Goal: Information Seeking & Learning: Learn about a topic

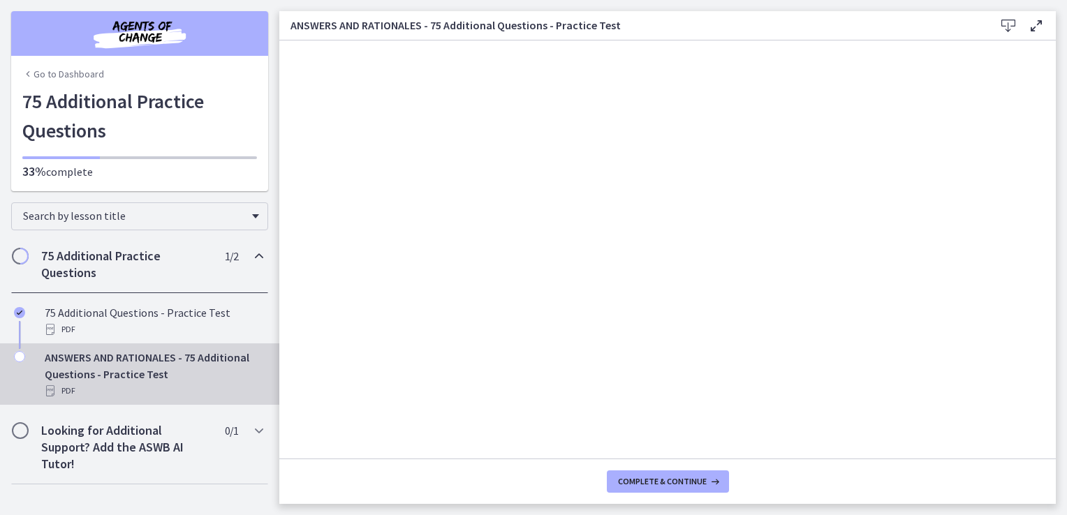
click at [57, 73] on link "Go to Dashboard" at bounding box center [63, 74] width 82 height 14
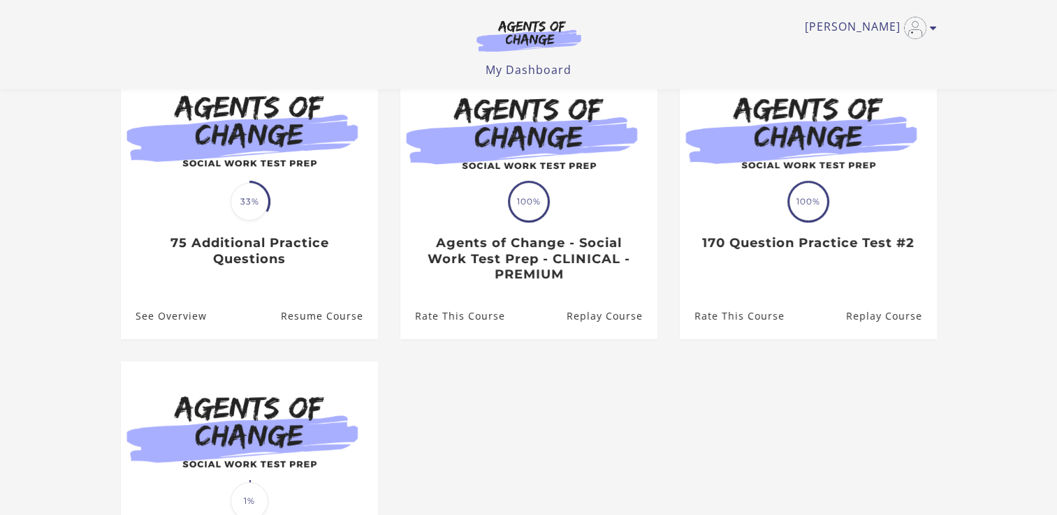
scroll to position [109, 0]
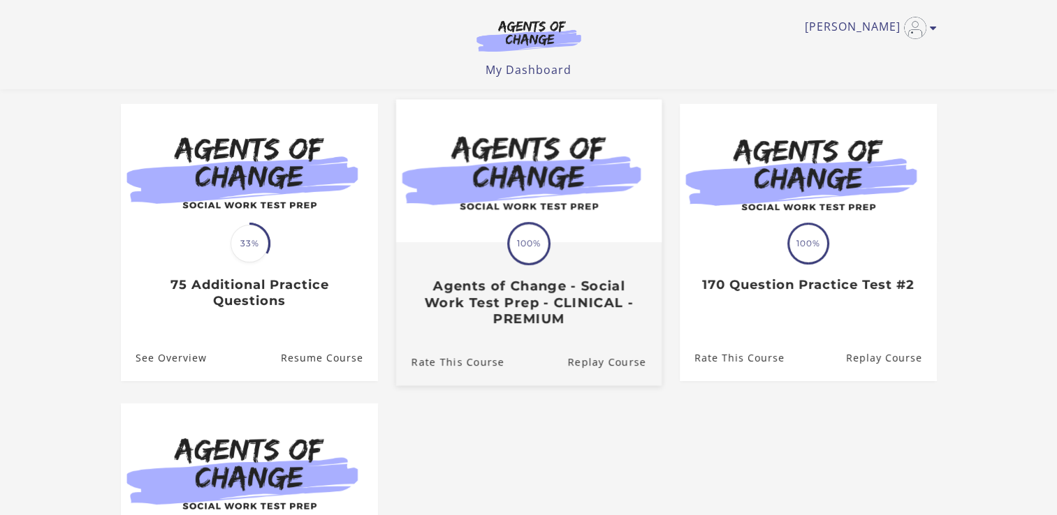
click at [520, 299] on h3 "Agents of Change - Social Work Test Prep - CLINICAL - PREMIUM" at bounding box center [528, 303] width 235 height 49
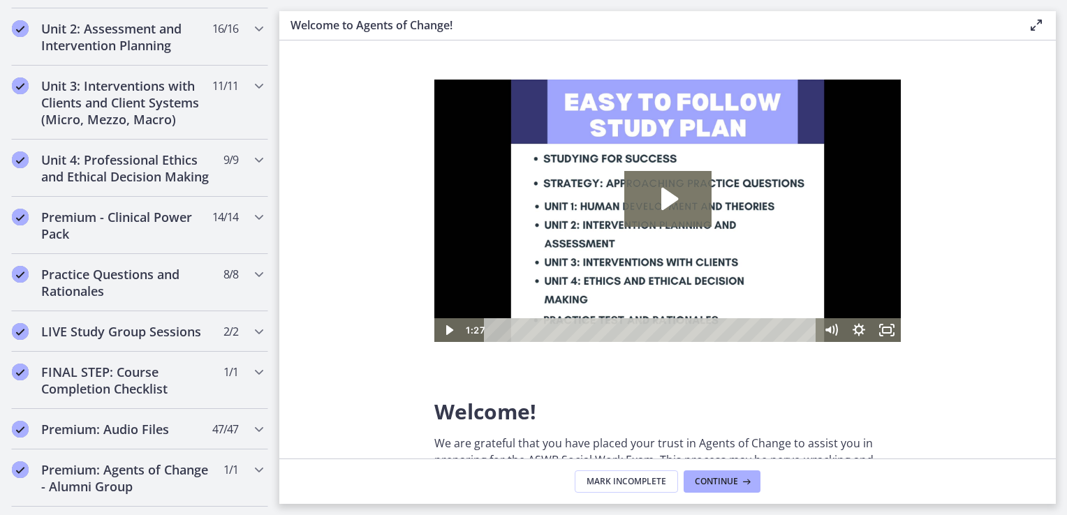
scroll to position [1078, 0]
click at [116, 297] on h2 "Practice Questions and Rationales" at bounding box center [126, 282] width 170 height 34
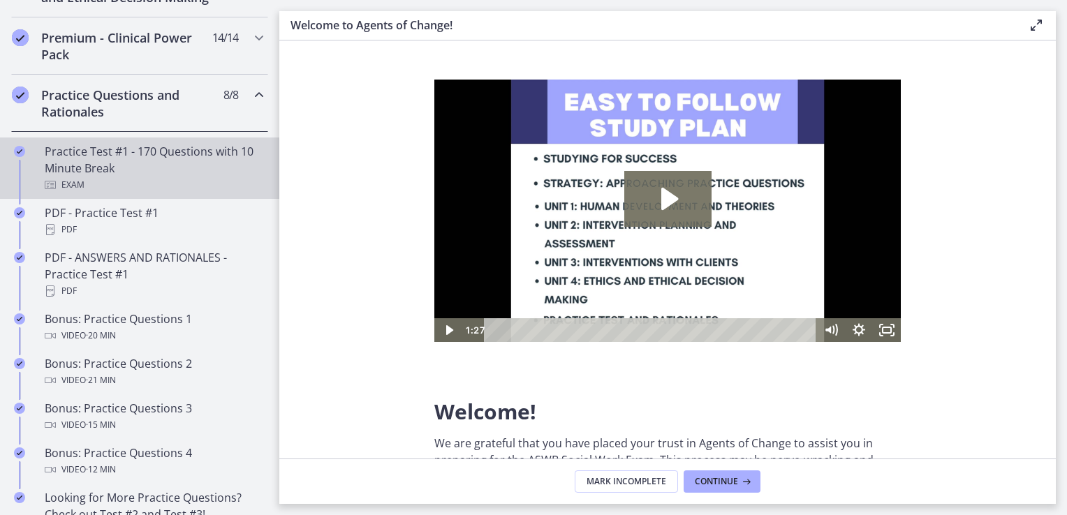
scroll to position [704, 0]
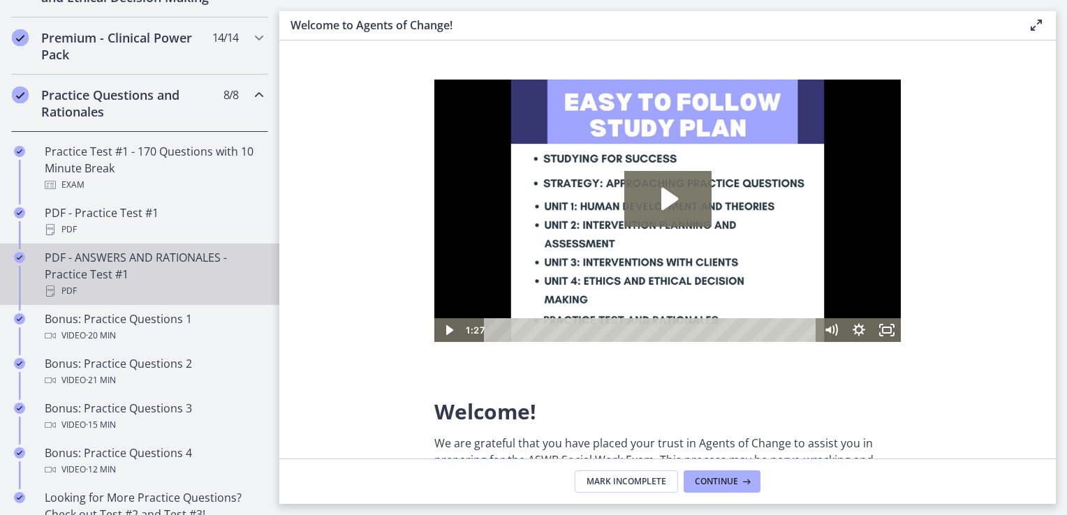
click at [101, 281] on div "PDF - ANSWERS AND RATIONALES - Practice Test #1 PDF" at bounding box center [154, 274] width 218 height 50
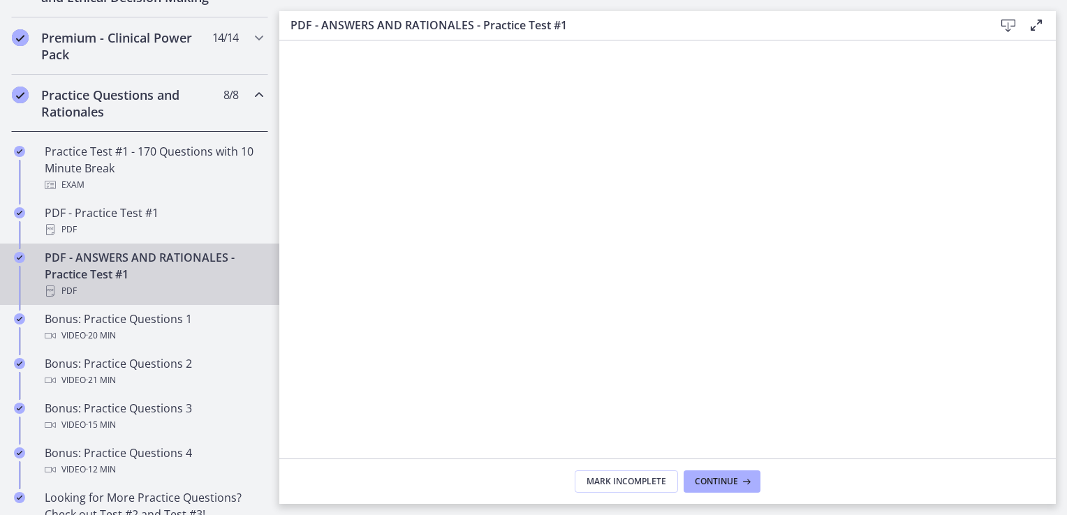
click at [1008, 24] on icon at bounding box center [1008, 25] width 17 height 17
